Goal: Transaction & Acquisition: Subscribe to service/newsletter

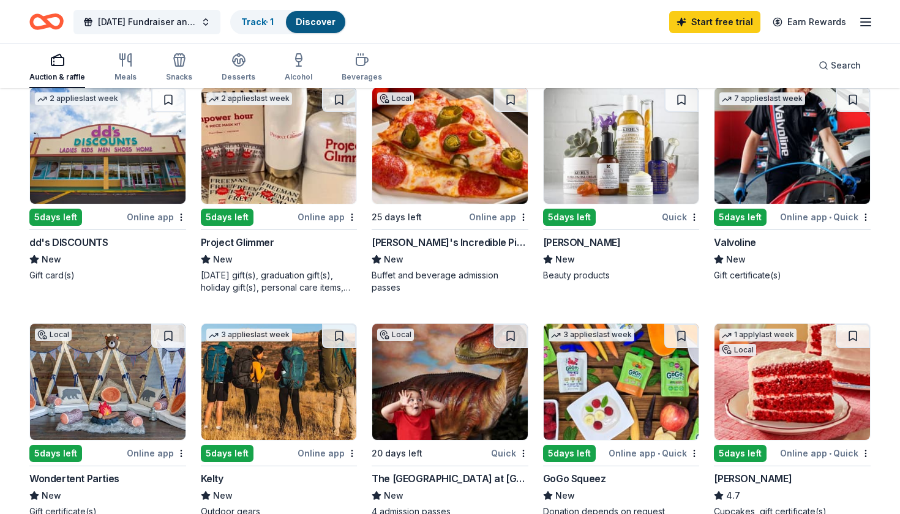
scroll to position [613, 0]
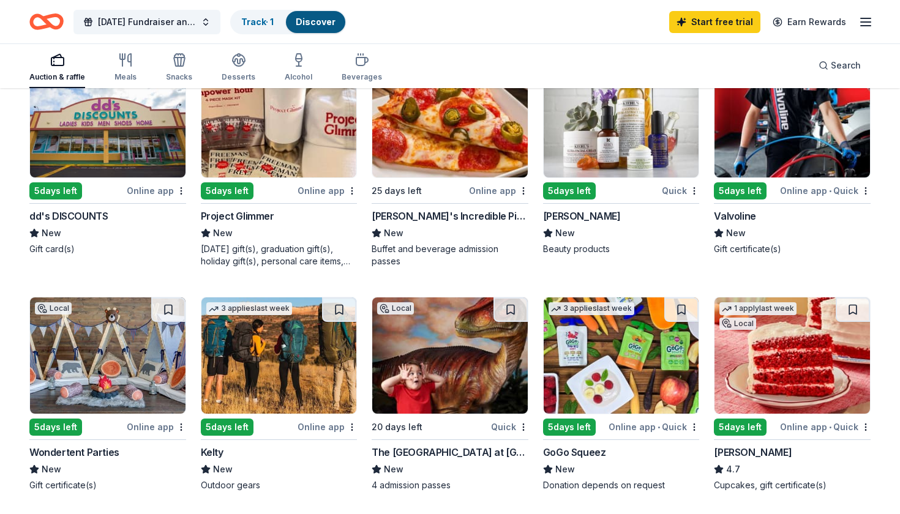
click at [621, 389] on img at bounding box center [622, 356] width 156 height 116
click at [671, 351] on img at bounding box center [622, 356] width 156 height 116
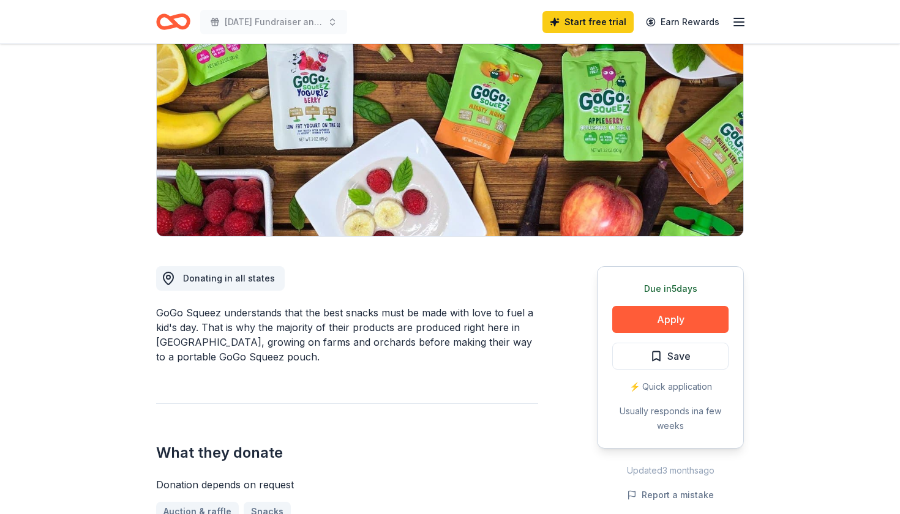
scroll to position [137, 0]
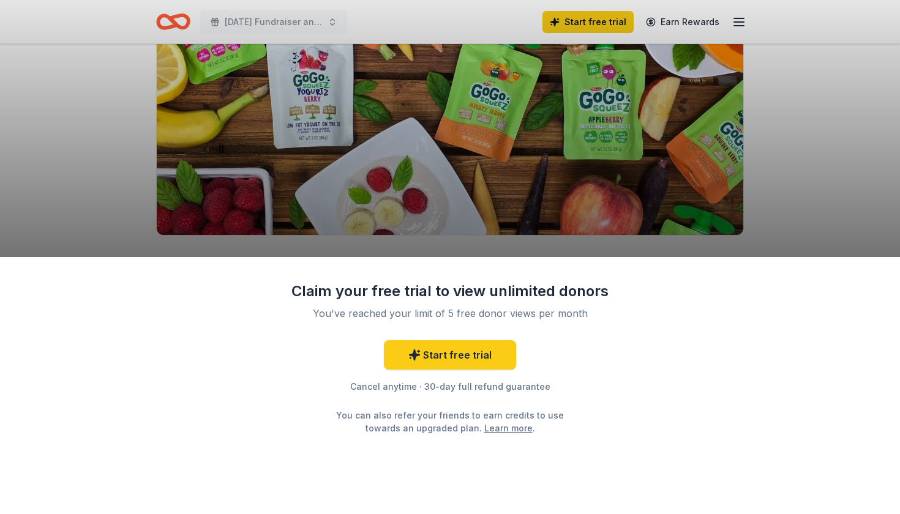
click at [815, 185] on div "Claim your free trial to view unlimited donors You've reached your limit of 5 f…" at bounding box center [450, 257] width 900 height 514
click at [815, 186] on div "Claim your free trial to view unlimited donors You've reached your limit of 5 f…" at bounding box center [450, 257] width 900 height 514
click at [477, 449] on div "Claim your free trial to view unlimited donors You've reached your limit of 5 f…" at bounding box center [450, 385] width 900 height 257
click at [459, 354] on link "Start free trial" at bounding box center [450, 354] width 132 height 29
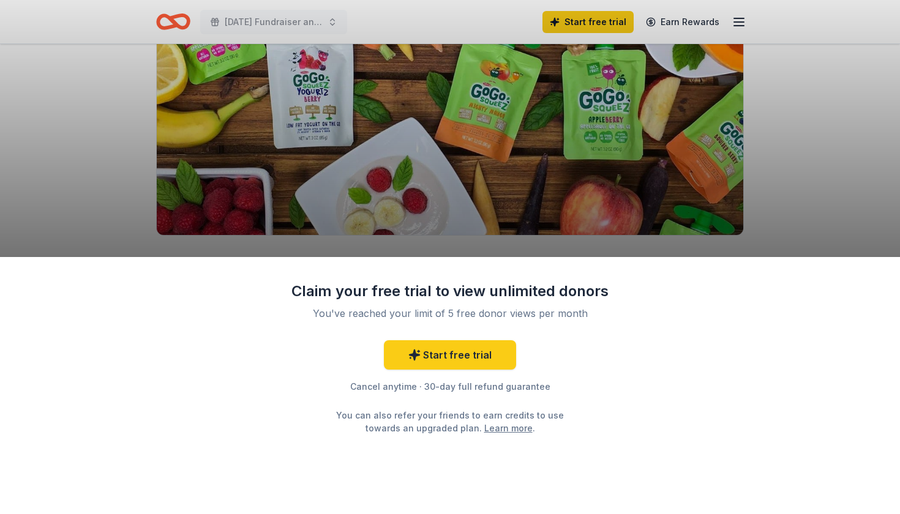
click at [806, 129] on div "Claim your free trial to view unlimited donors You've reached your limit of 5 f…" at bounding box center [450, 257] width 900 height 514
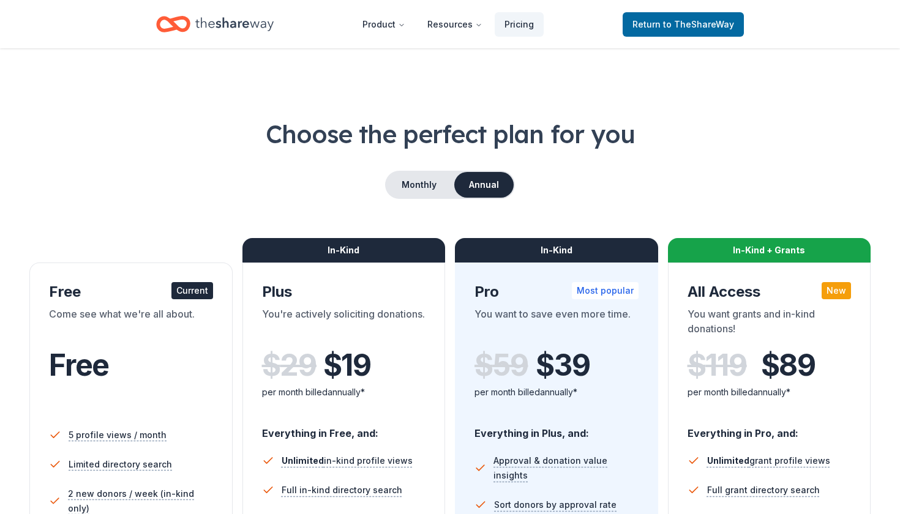
scroll to position [67, 0]
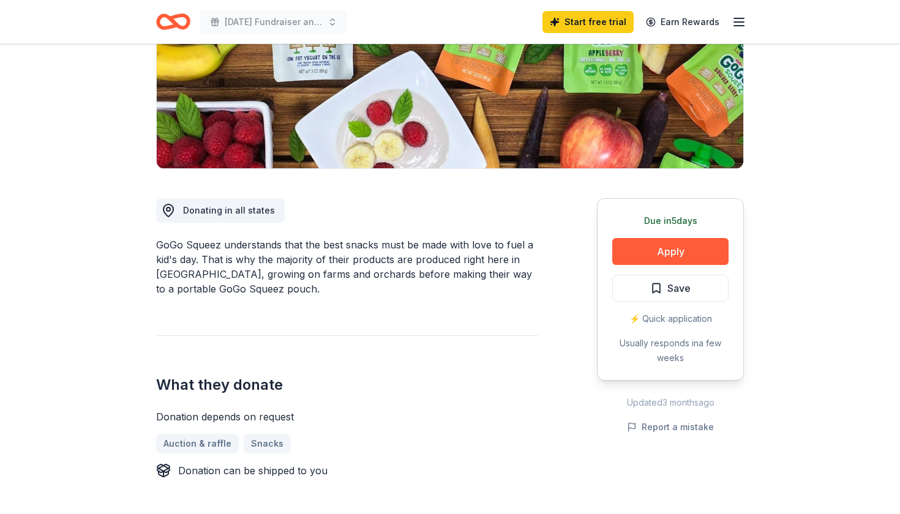
scroll to position [242, 0]
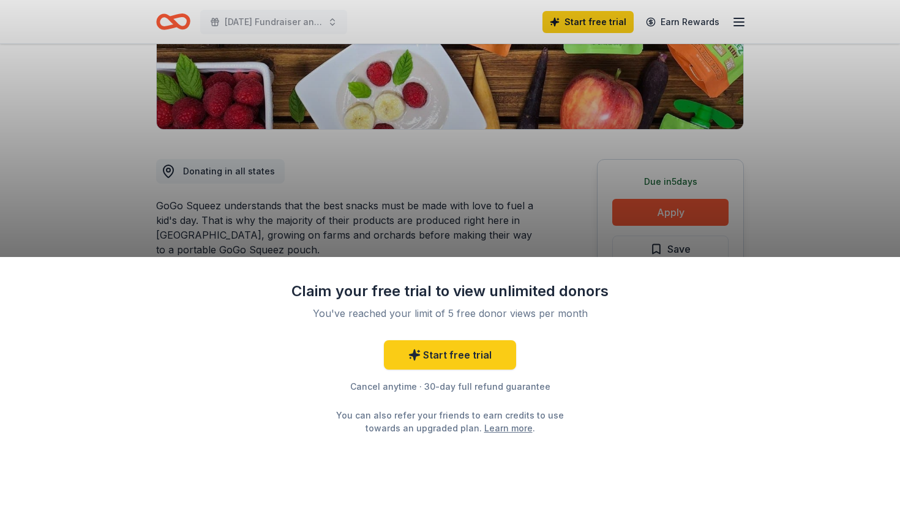
click at [656, 200] on div "Claim your free trial to view unlimited donors You've reached your limit of 5 f…" at bounding box center [450, 257] width 900 height 514
click at [658, 211] on div "Claim your free trial to view unlimited donors You've reached your limit of 5 f…" at bounding box center [450, 257] width 900 height 514
drag, startPoint x: 479, startPoint y: 427, endPoint x: 474, endPoint y: 336, distance: 91.3
click at [484, 422] on link "Learn more" at bounding box center [508, 428] width 48 height 13
click at [536, 193] on div "Claim your free trial to view unlimited donors You've reached your limit of 5 f…" at bounding box center [450, 257] width 900 height 514
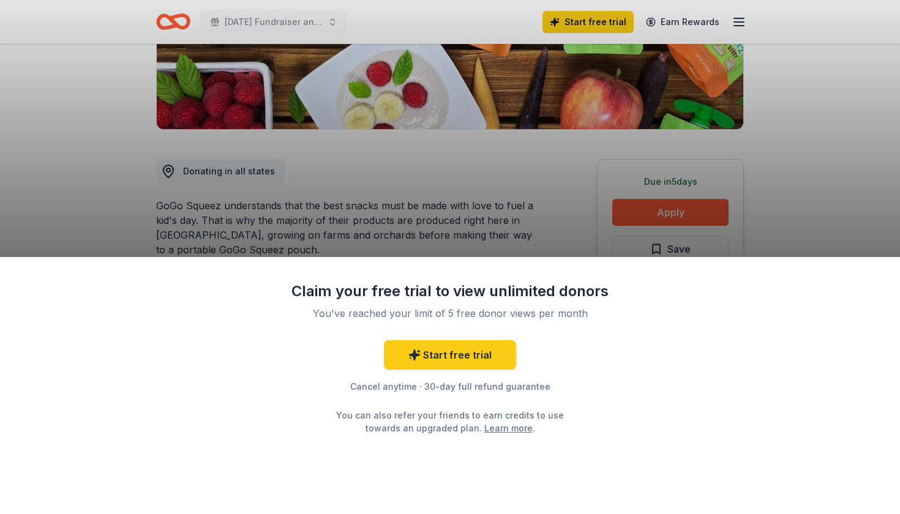
click at [670, 214] on div "Claim your free trial to view unlimited donors You've reached your limit of 5 f…" at bounding box center [450, 257] width 900 height 514
